Goal: Information Seeking & Learning: Learn about a topic

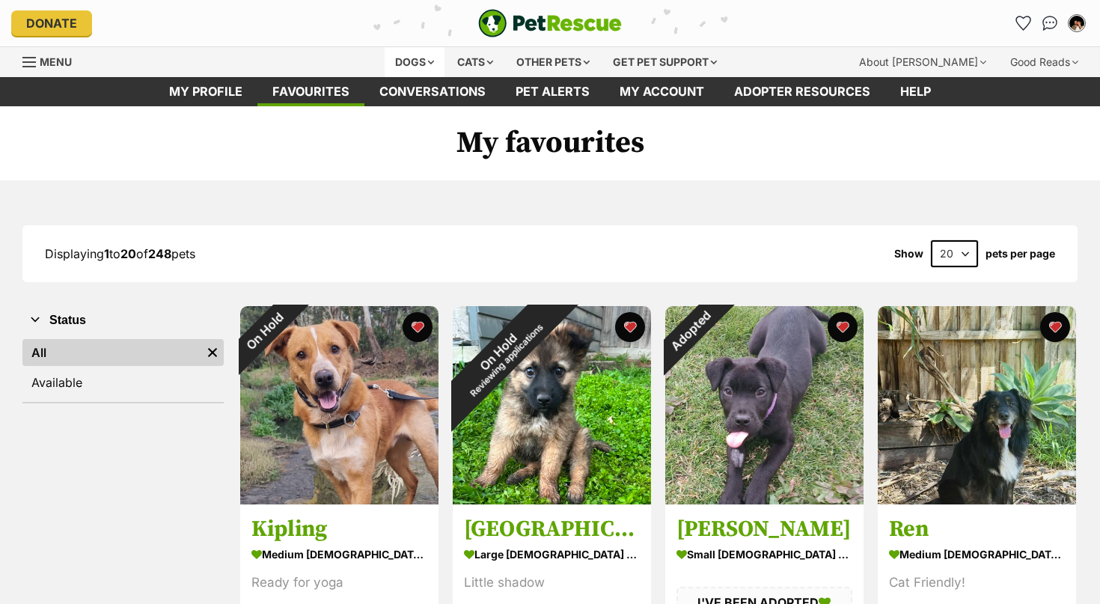
click at [419, 60] on div "Dogs" at bounding box center [415, 62] width 60 height 30
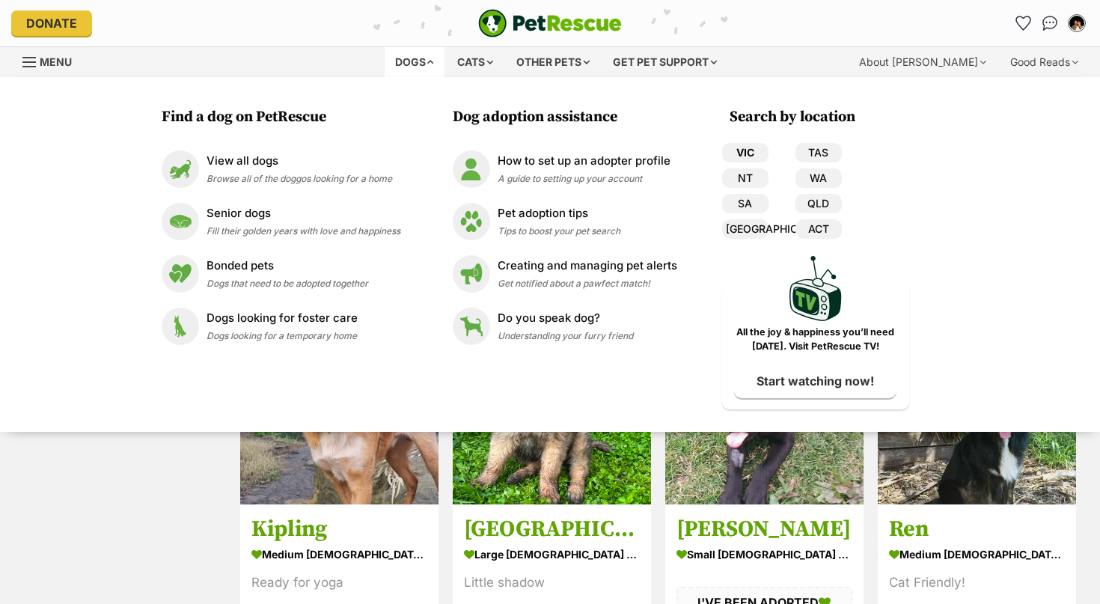
click at [752, 153] on link "VIC" at bounding box center [745, 152] width 46 height 19
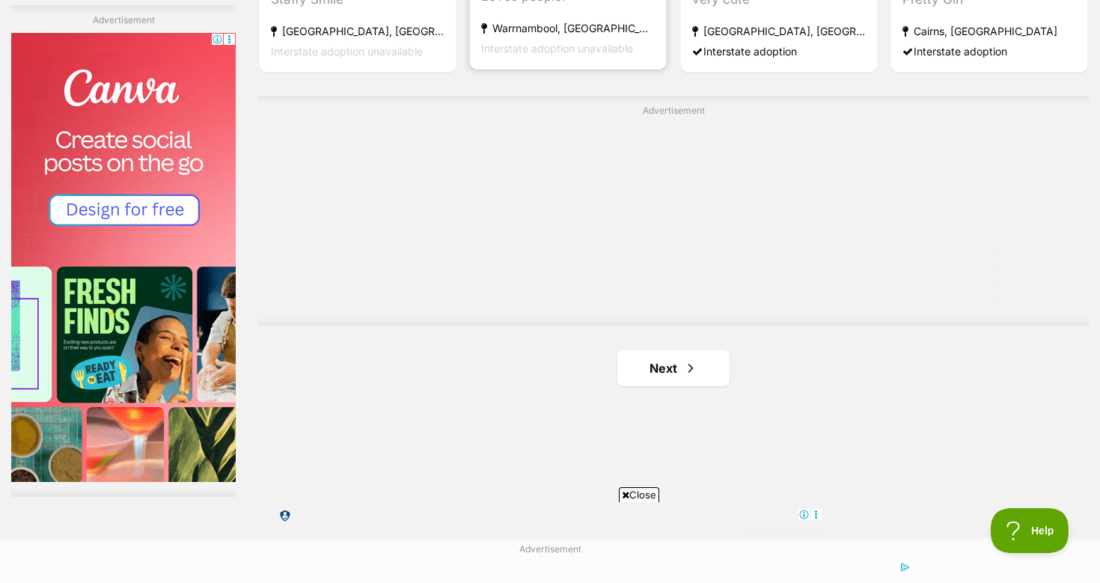
scroll to position [2657, 0]
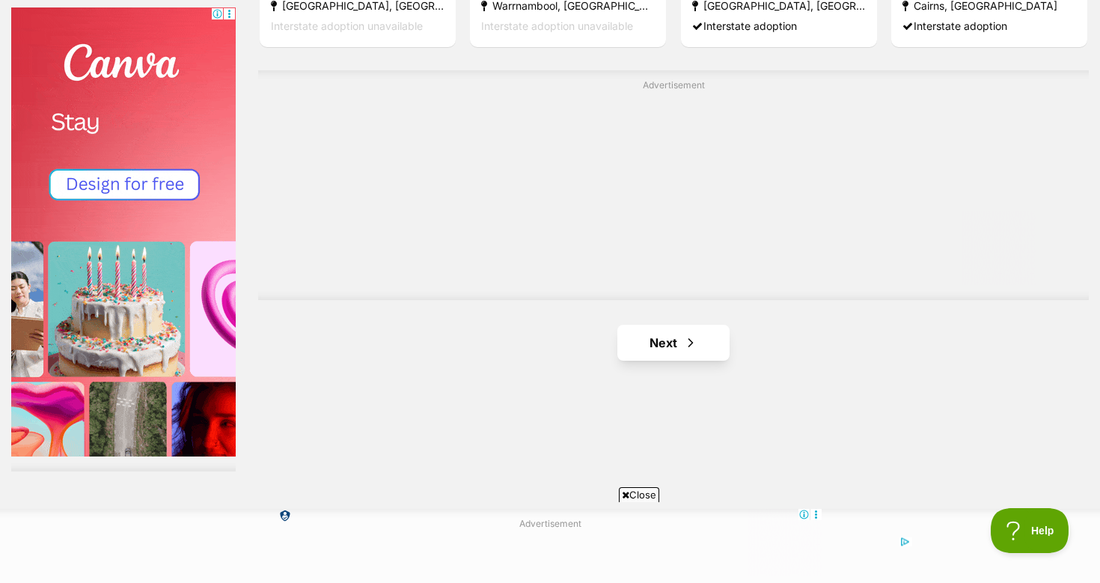
click at [654, 325] on link "Next" at bounding box center [673, 343] width 112 height 36
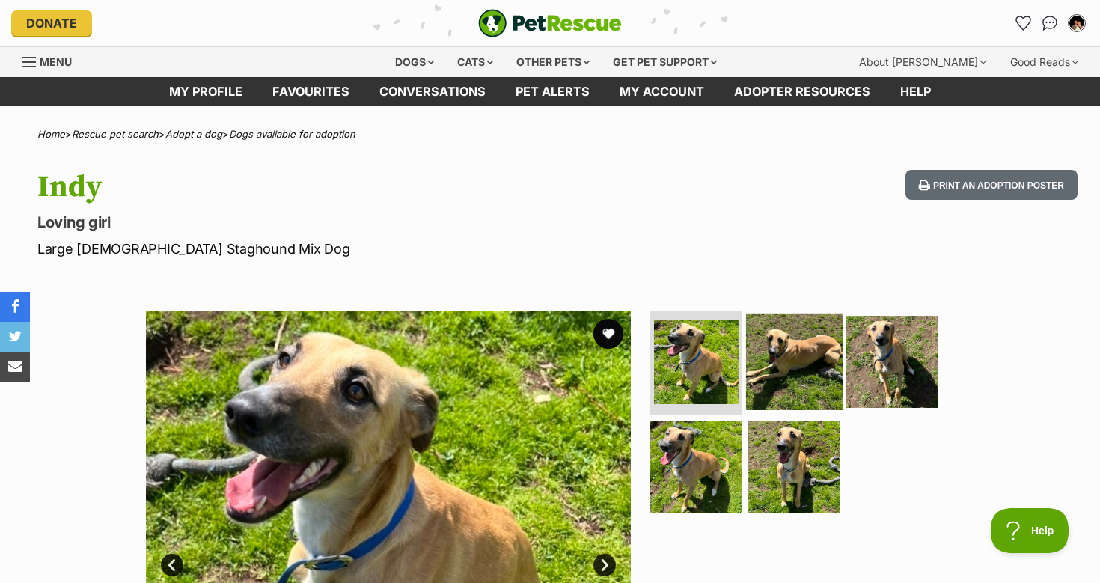
click at [806, 370] on img at bounding box center [794, 361] width 97 height 97
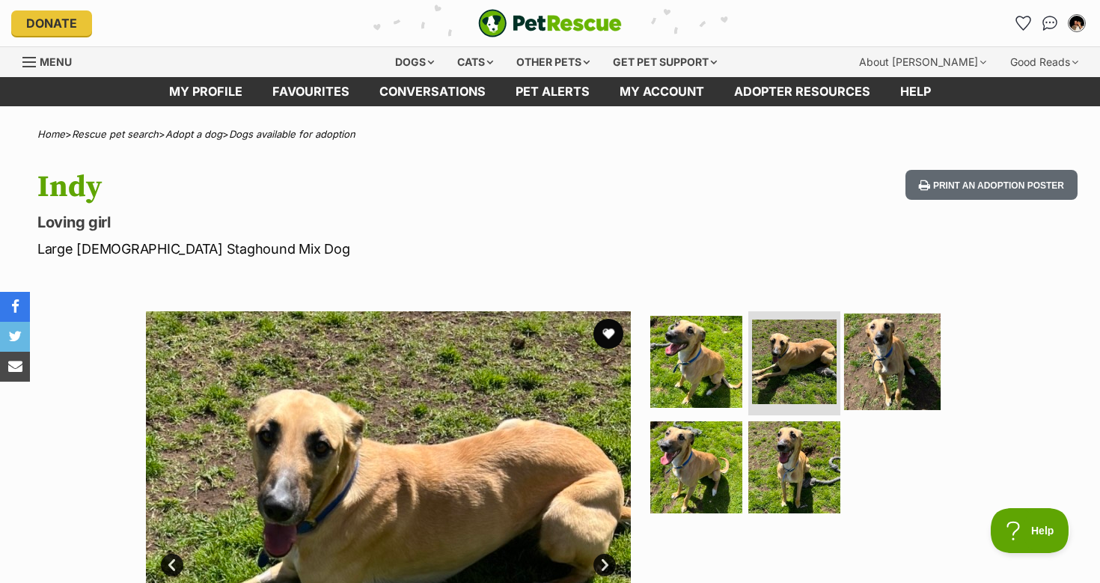
click at [881, 354] on img at bounding box center [892, 361] width 97 height 97
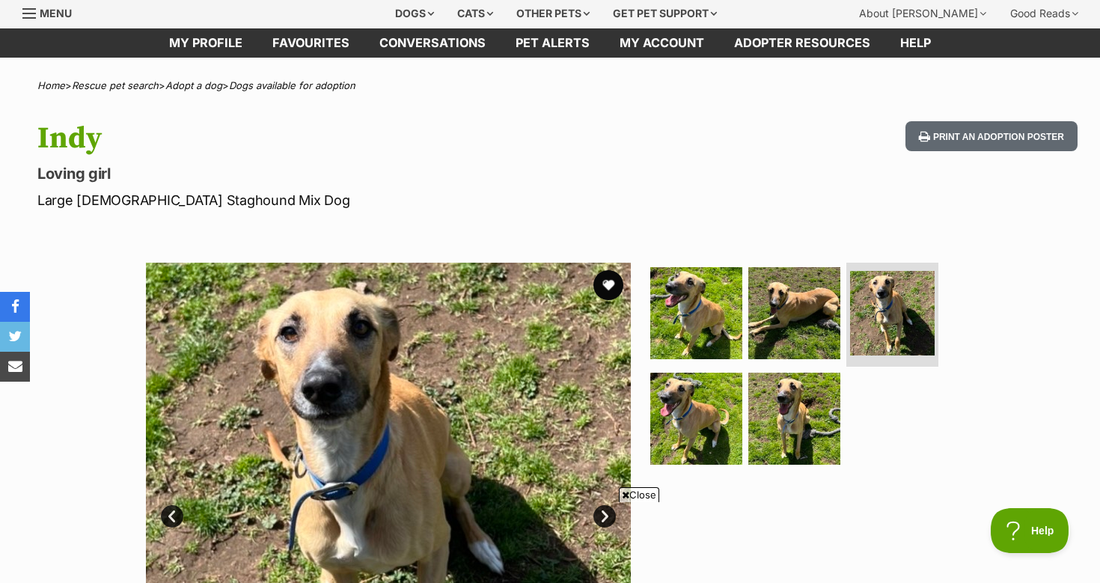
scroll to position [50, 0]
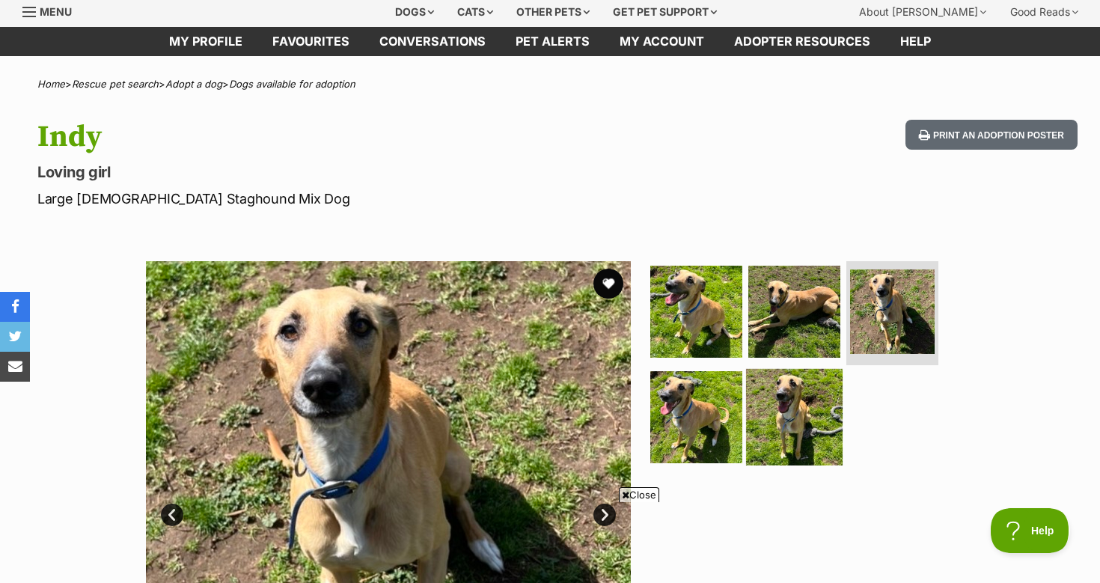
click at [795, 422] on img at bounding box center [794, 417] width 97 height 97
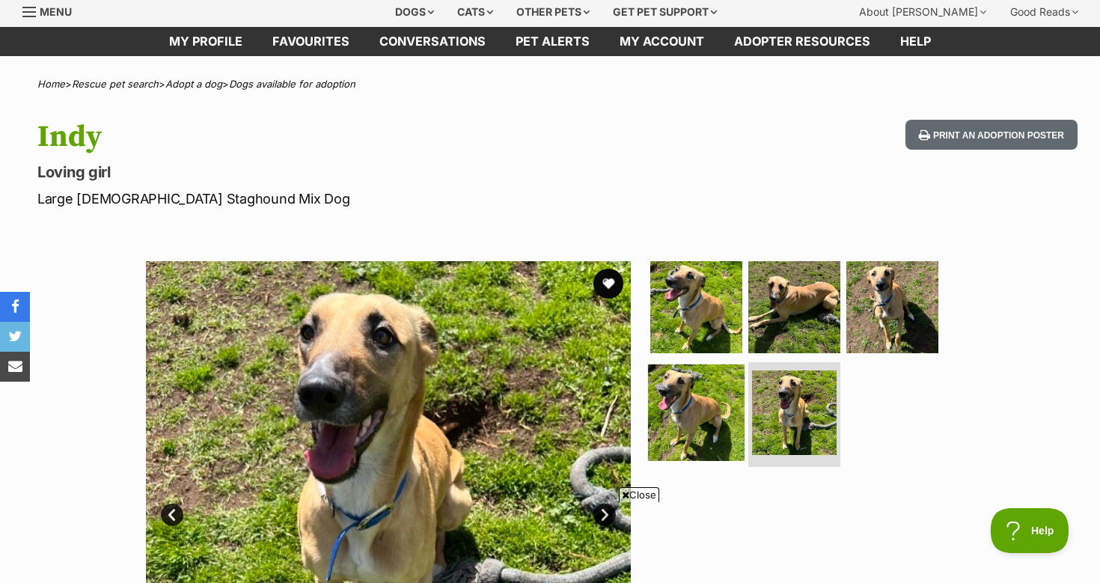
click at [728, 425] on img at bounding box center [696, 412] width 97 height 97
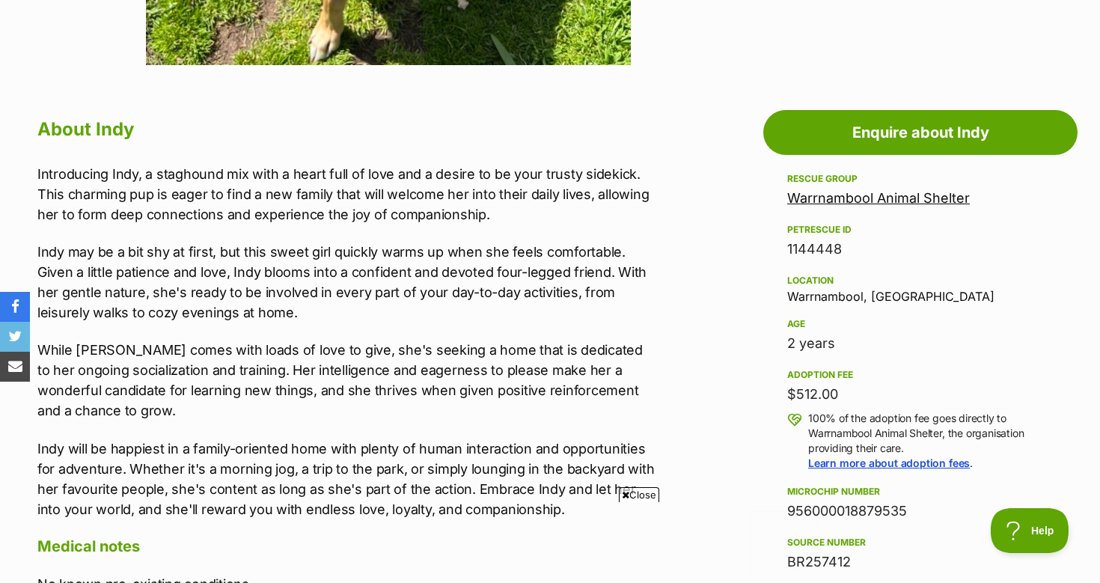
scroll to position [0, 0]
